Goal: Task Accomplishment & Management: Use online tool/utility

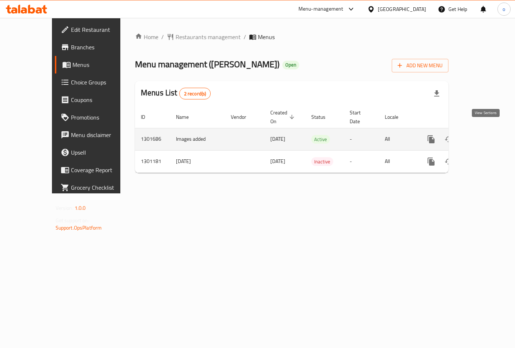
click at [485, 135] on icon "enhanced table" at bounding box center [484, 139] width 9 height 9
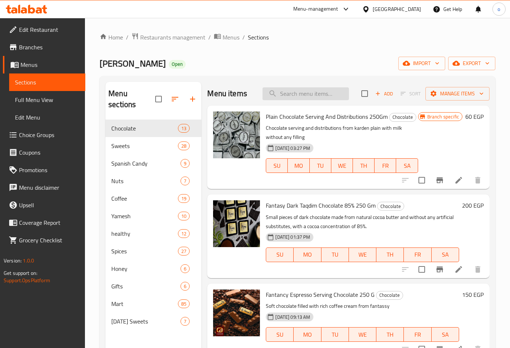
click at [285, 92] on input "search" at bounding box center [305, 93] width 86 height 13
paste input "Hhazelnut"
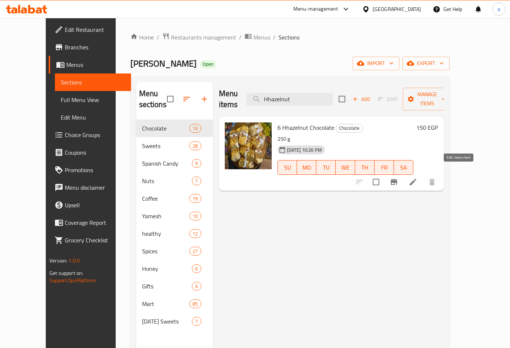
type input "Hhazelnut"
click at [417, 178] on icon at bounding box center [413, 182] width 9 height 9
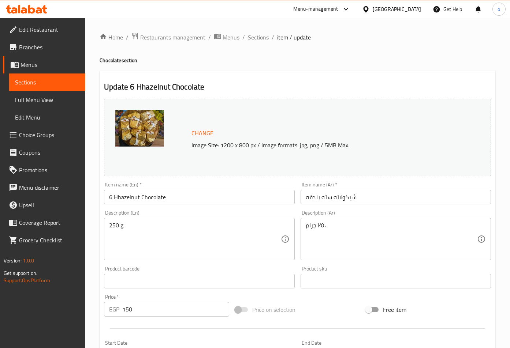
click at [387, 75] on div "Update 6 Hhazelnut Chocolate Change Image Size: 1200 x 800 px / Image formats: …" at bounding box center [298, 289] width 396 height 437
